Goal: Task Accomplishment & Management: Complete application form

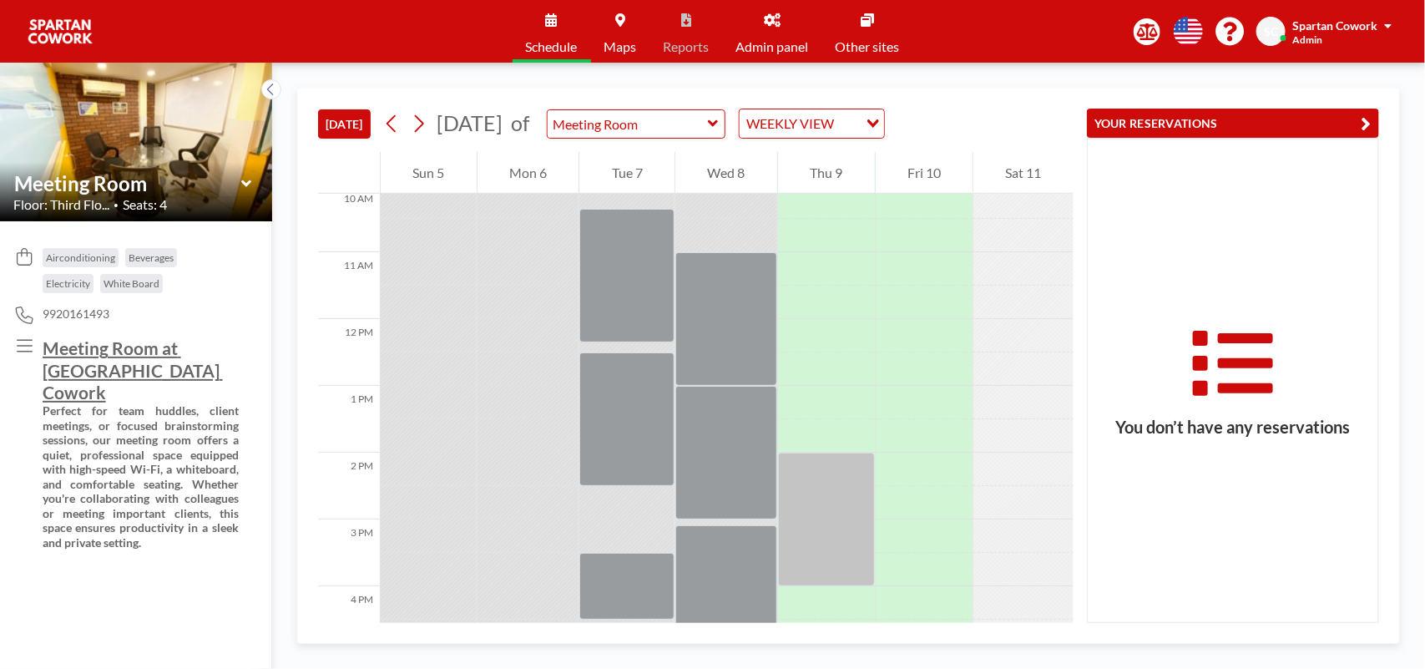
scroll to position [730, 0]
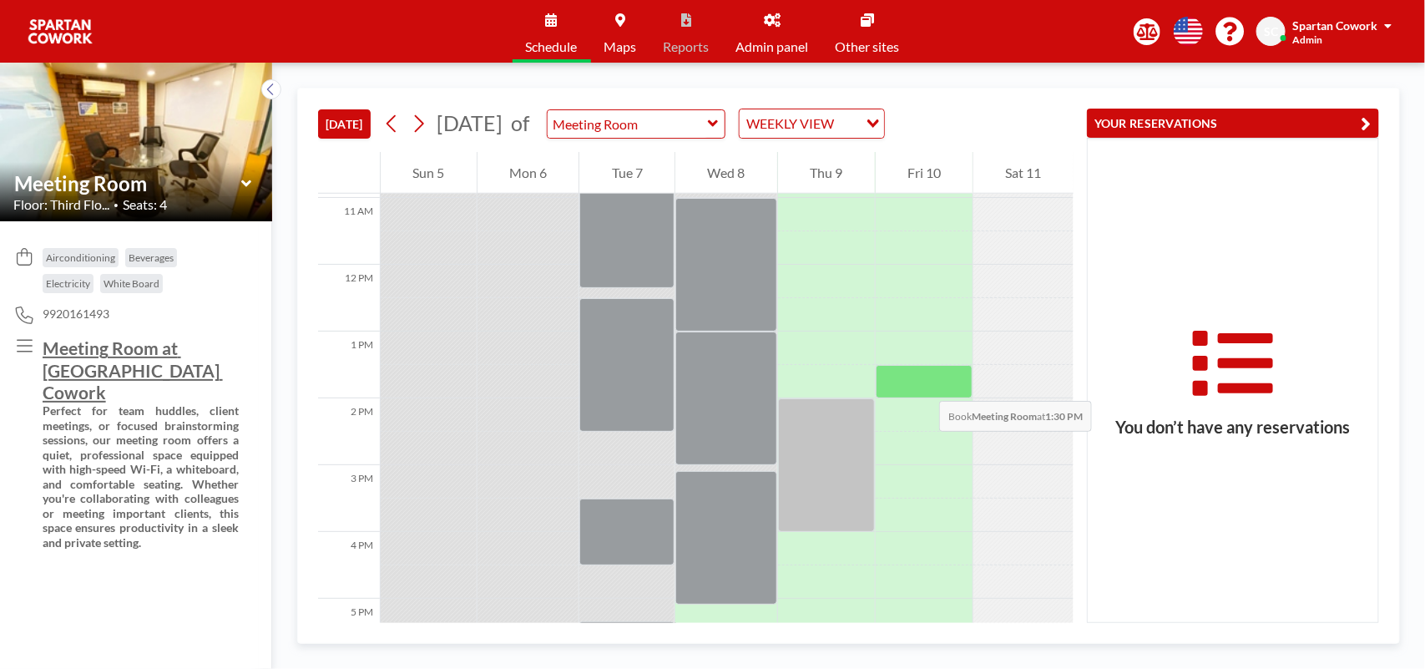
click at [921, 385] on div at bounding box center [925, 381] width 98 height 33
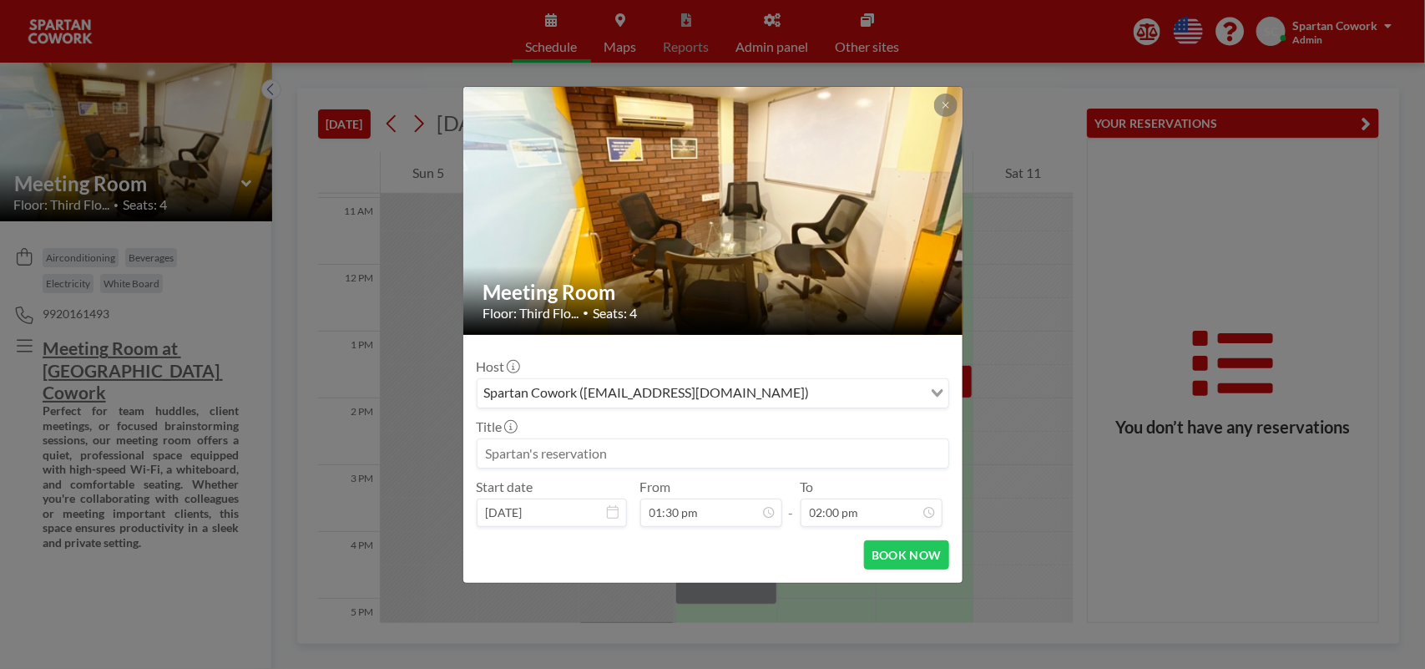
click at [518, 449] on input at bounding box center [712, 453] width 471 height 28
type input "b"
type input "BHUMIKA SURTI RES"
